Goal: Information Seeking & Learning: Stay updated

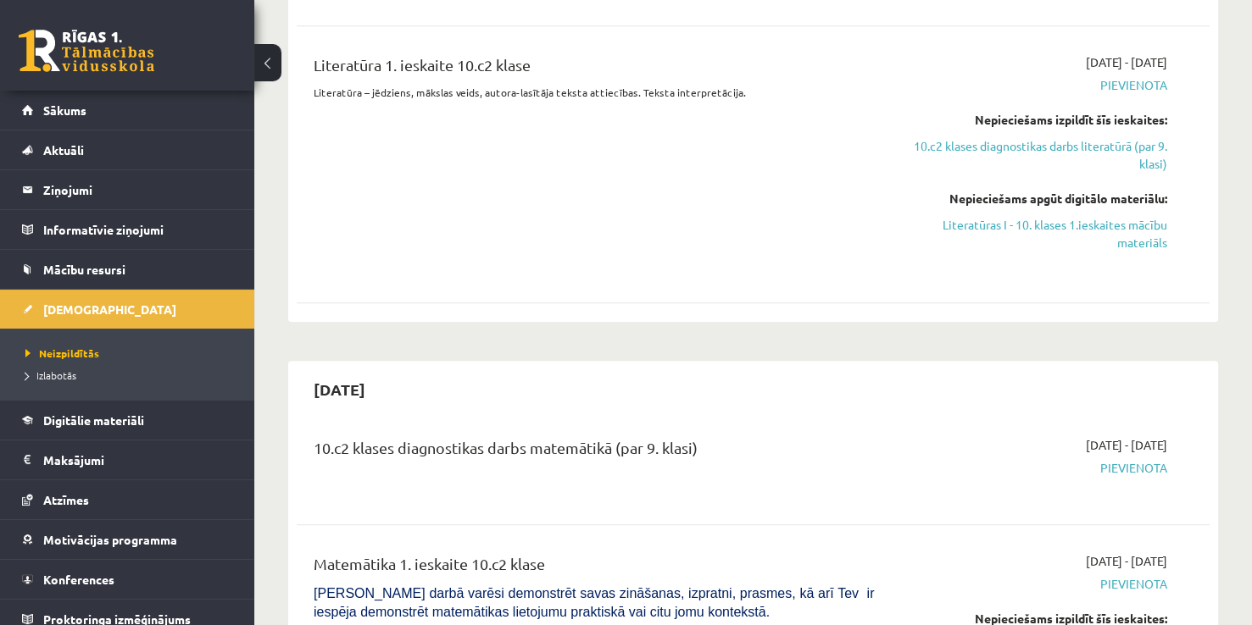
scroll to position [874, 0]
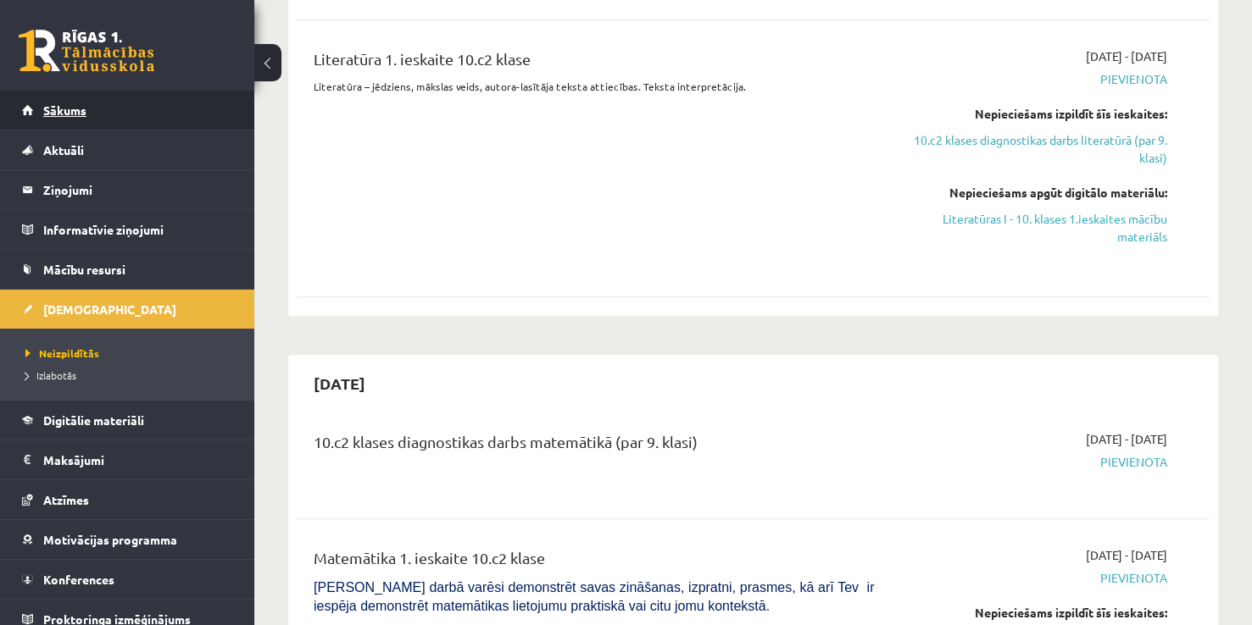
click at [152, 99] on link "Sākums" at bounding box center [127, 110] width 211 height 39
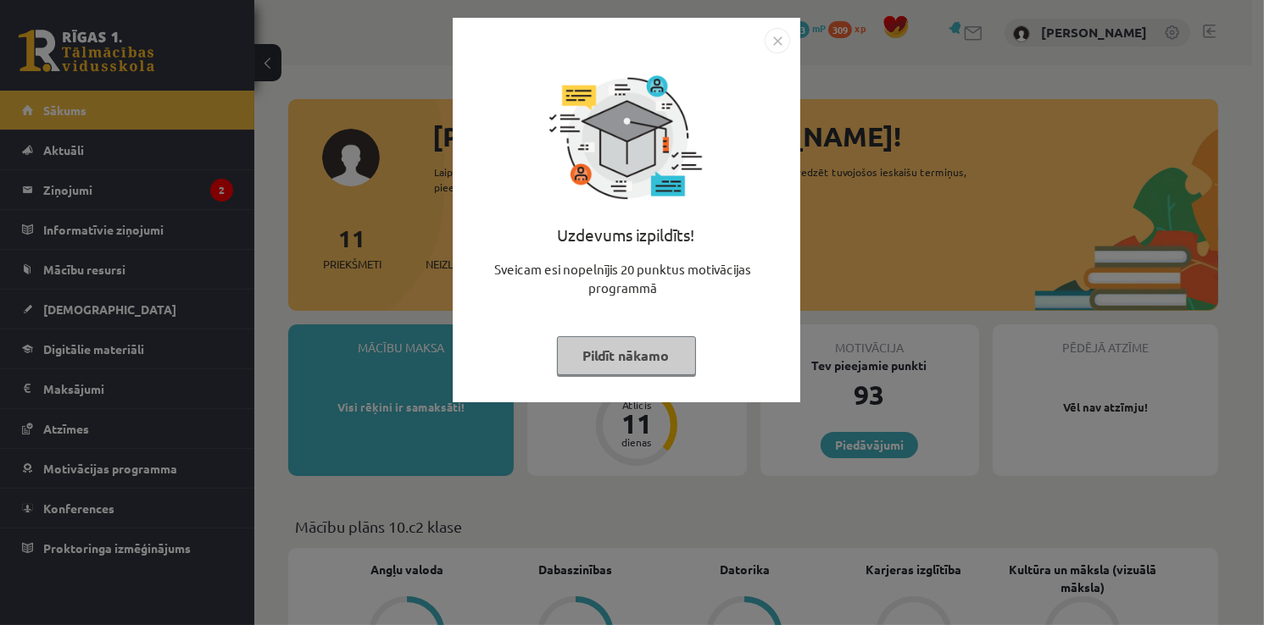
click at [776, 41] on img "Close" at bounding box center [776, 40] width 25 height 25
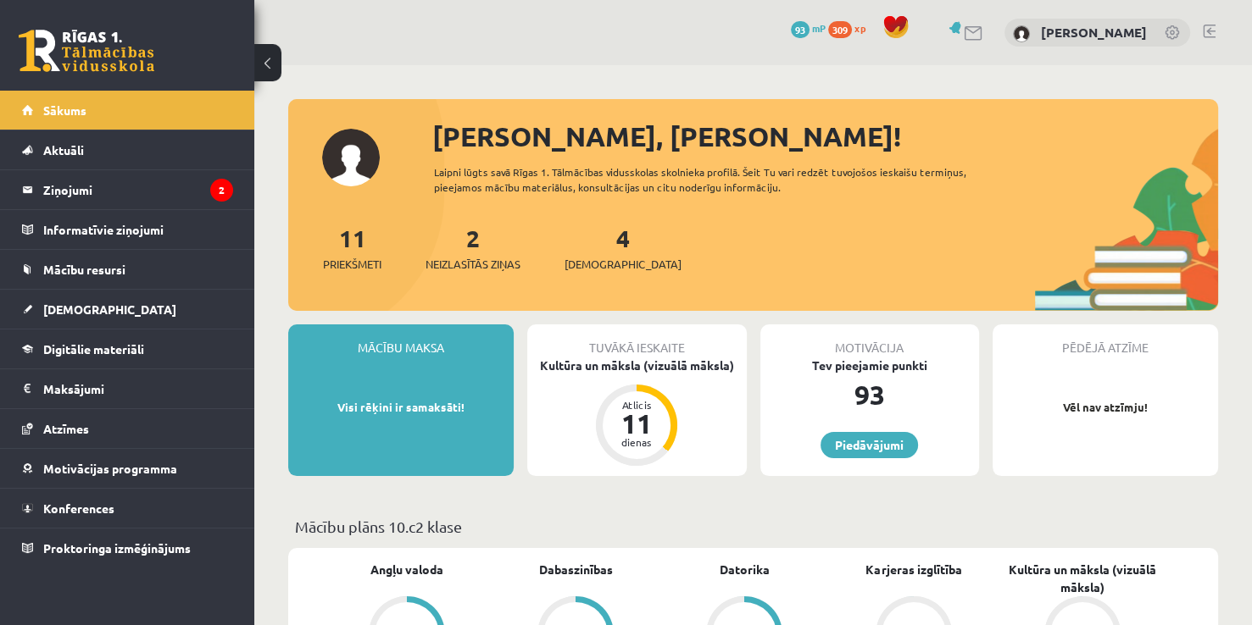
click at [898, 27] on span at bounding box center [895, 26] width 25 height 25
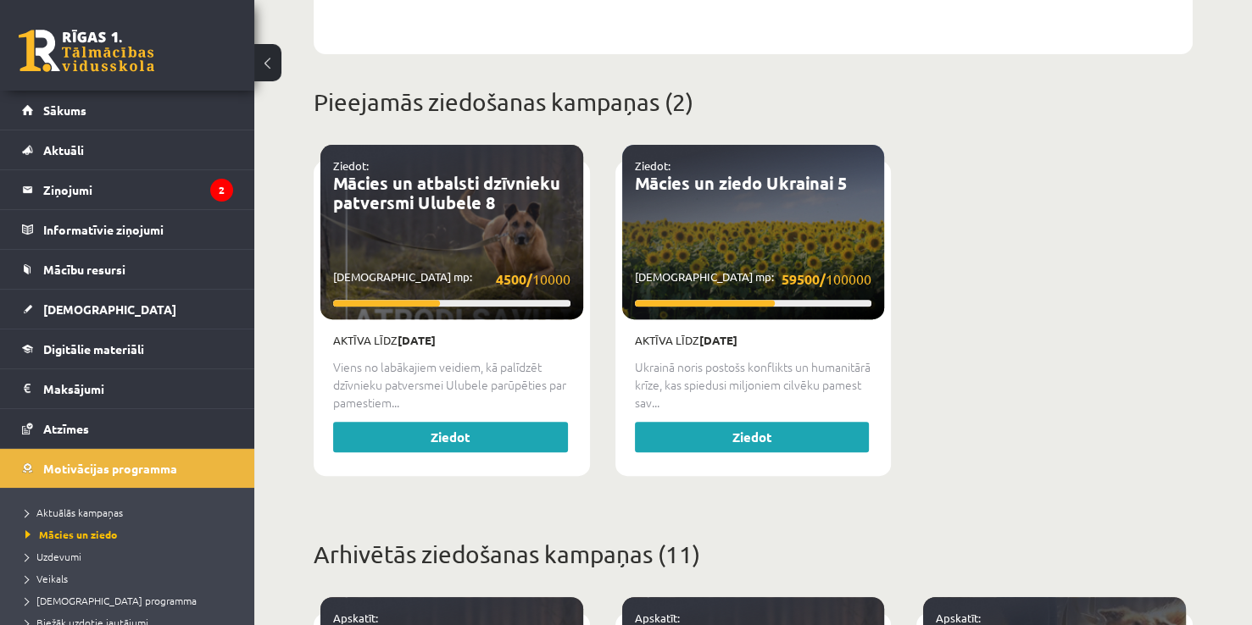
scroll to position [566, 0]
click at [100, 185] on legend "Ziņojumi 2" at bounding box center [138, 189] width 190 height 39
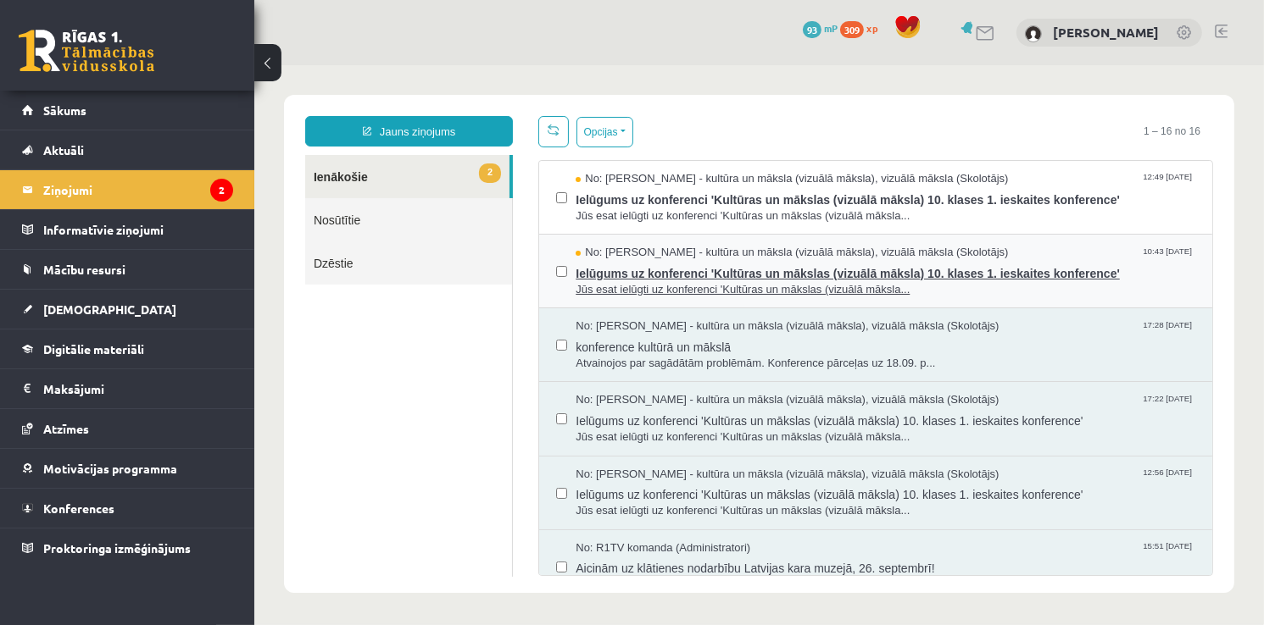
click at [1083, 251] on div "No: Ilze Kolka - kultūra un māksla (vizuālā māksla), vizuālā māksla (Skolotājs)…" at bounding box center [885, 252] width 620 height 16
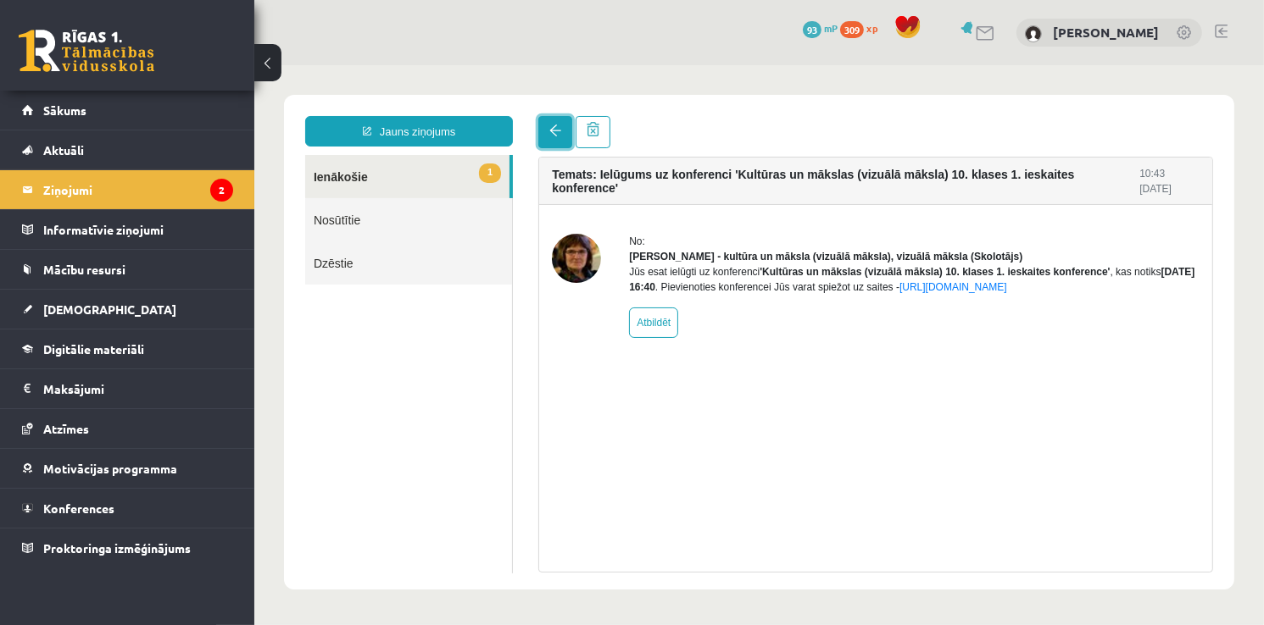
click at [549, 142] on link at bounding box center [554, 131] width 34 height 32
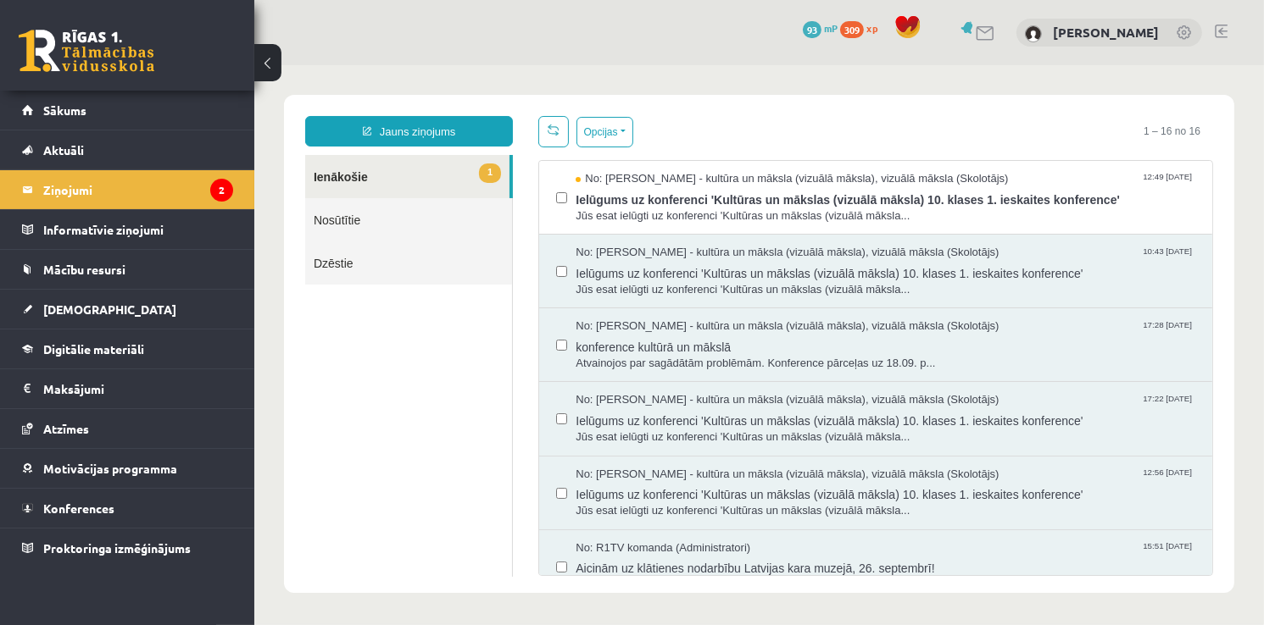
click at [542, 130] on link at bounding box center [552, 130] width 31 height 31
click at [126, 139] on link "Aktuāli" at bounding box center [127, 150] width 211 height 39
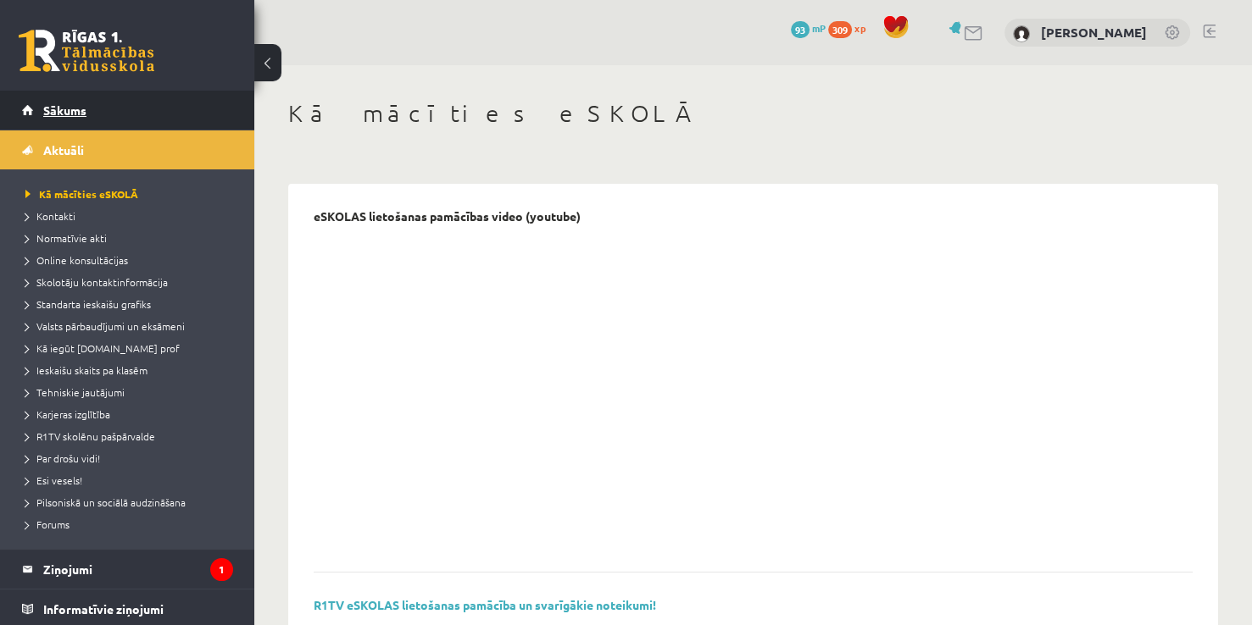
click at [124, 117] on link "Sākums" at bounding box center [127, 110] width 211 height 39
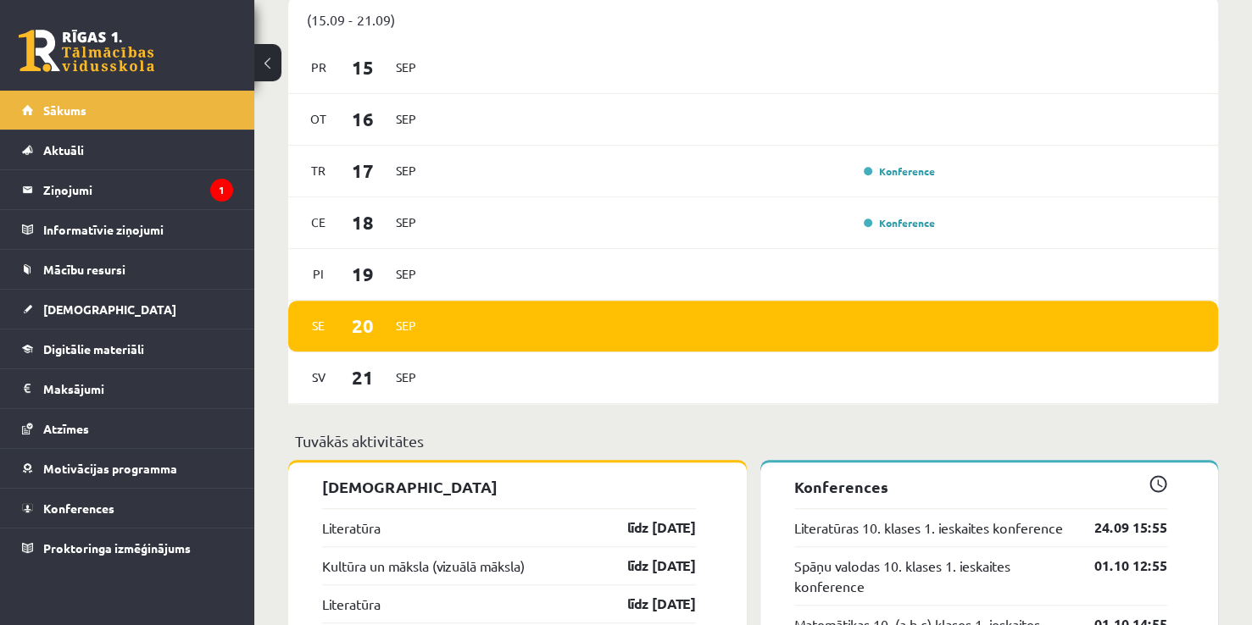
scroll to position [1067, 0]
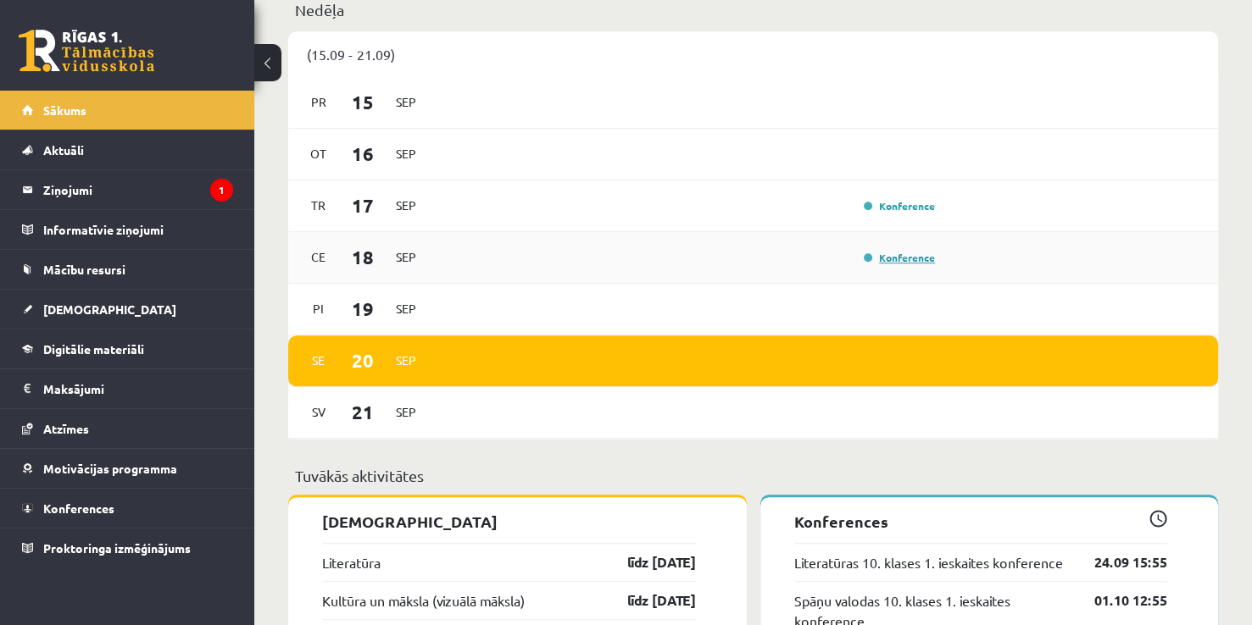
click at [914, 261] on link "Konference" at bounding box center [899, 258] width 71 height 14
